Goal: Task Accomplishment & Management: Use online tool/utility

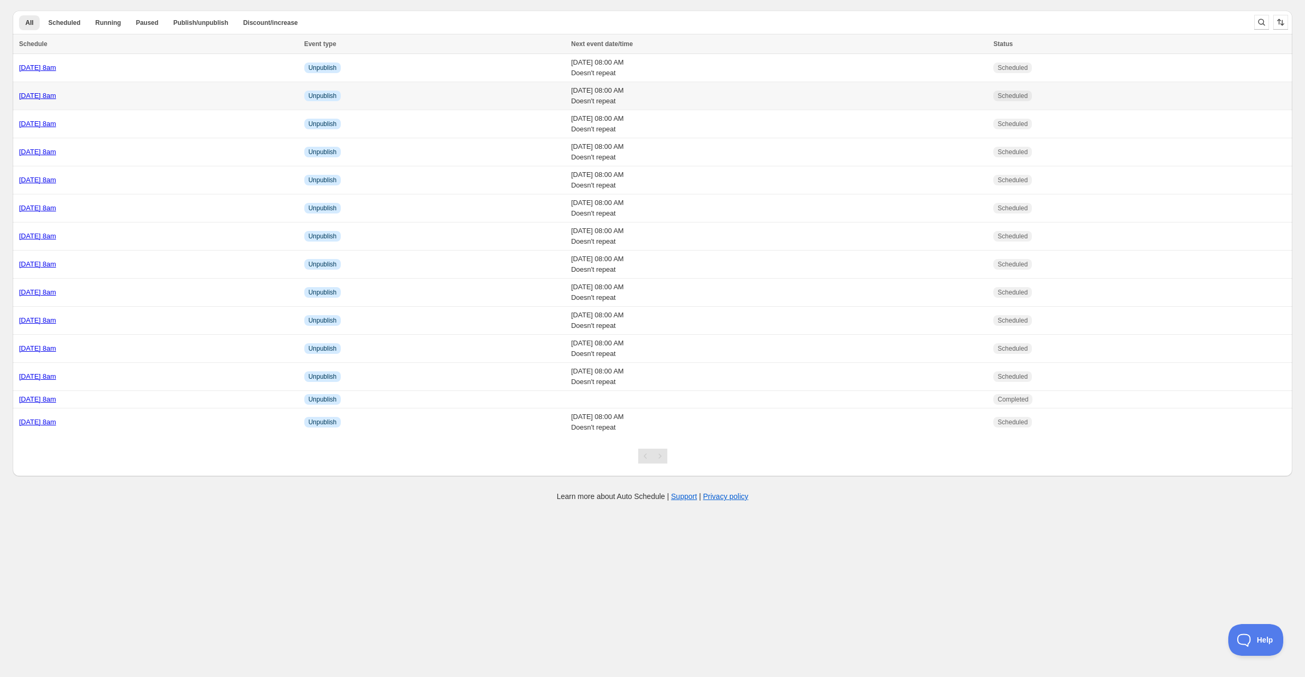
click at [142, 89] on td "Friday 29th August @ 8am" at bounding box center [157, 96] width 289 height 28
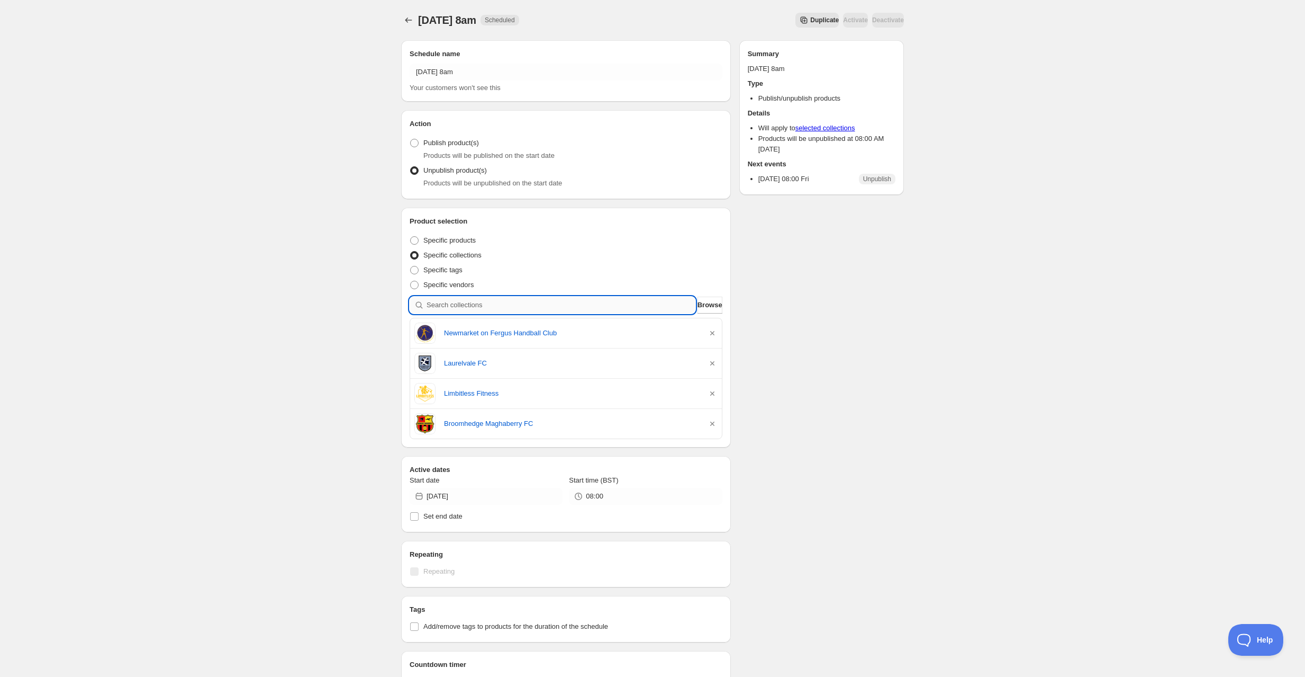
click at [497, 305] on input "search" at bounding box center [561, 304] width 269 height 17
type input "c"
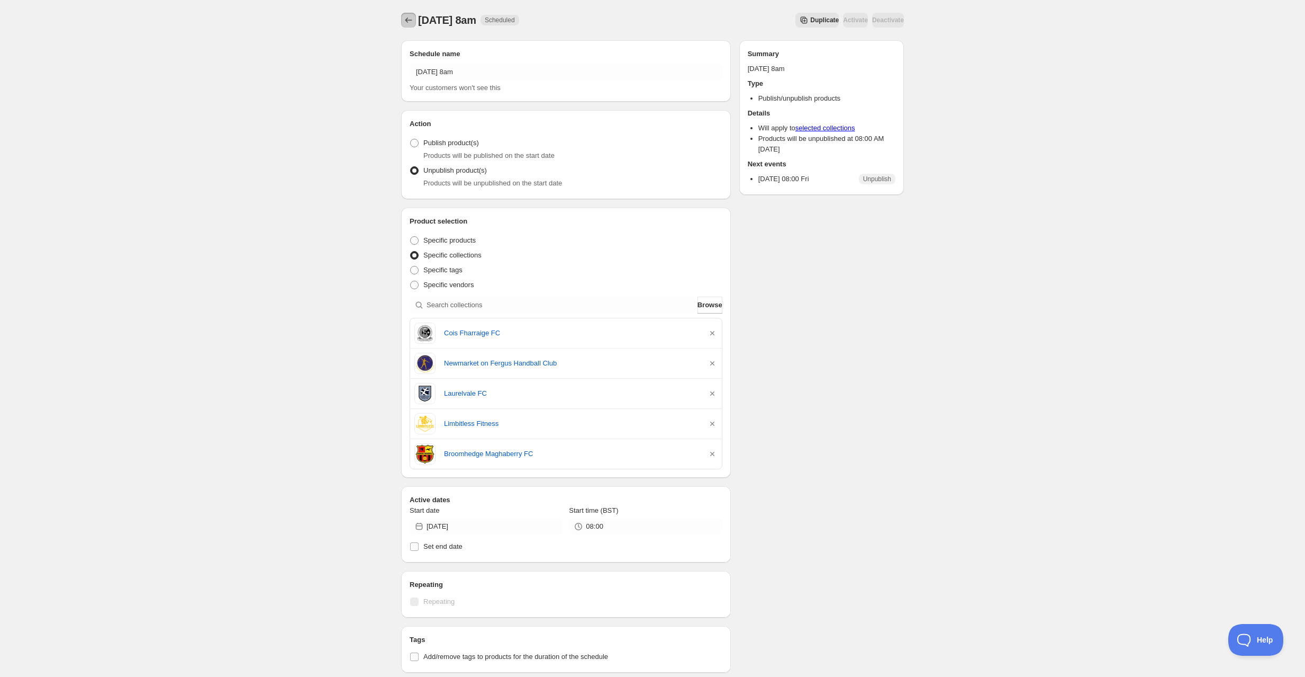
click at [405, 17] on icon "Schedules" at bounding box center [408, 20] width 11 height 11
